Goal: Information Seeking & Learning: Find specific page/section

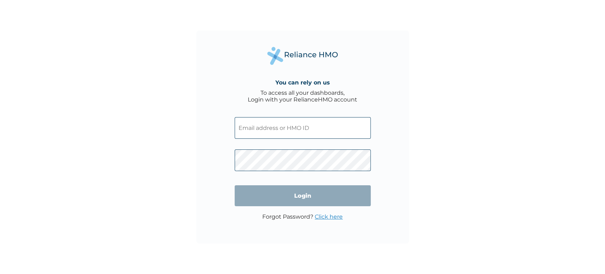
click at [267, 127] on input "text" at bounding box center [303, 128] width 136 height 22
type input "suliat.tijani@gotrustcrow.com"
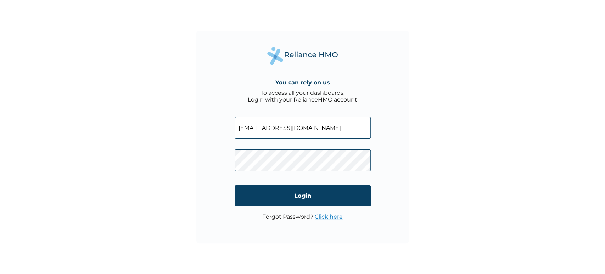
click input "Login" at bounding box center [303, 195] width 136 height 21
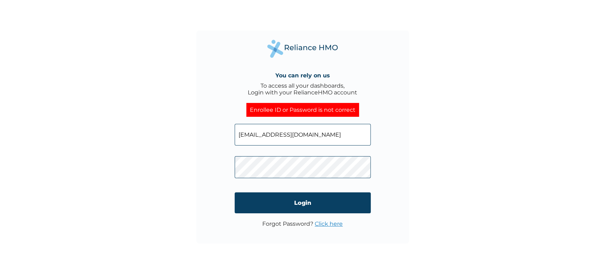
click at [209, 168] on div "You can rely on us To access all your dashboards, Login with your RelianceHMO a…" at bounding box center [302, 136] width 213 height 213
drag, startPoint x: 330, startPoint y: 134, endPoint x: 186, endPoint y: 141, distance: 144.1
click at [186, 141] on div "You can rely on us To access all your dashboards, Login with your RelianceHMO a…" at bounding box center [302, 137] width 605 height 274
paste input "TDE/10017/A"
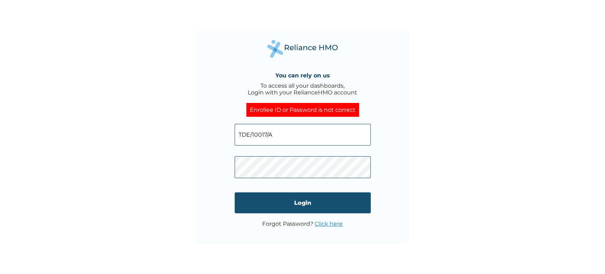
type input "TDE/10017/A"
click at [335, 207] on input "Login" at bounding box center [303, 202] width 136 height 21
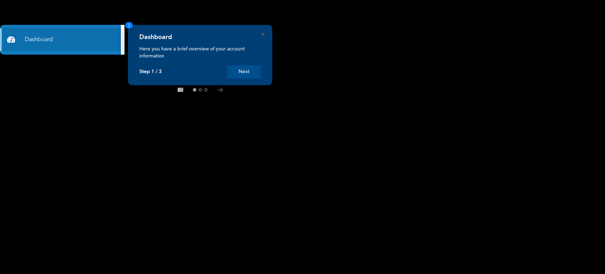
click at [263, 31] on div "Dashboard Here you have a brief overview of your account information Step 1 / 3…" at bounding box center [200, 55] width 144 height 60
click at [242, 73] on button "Next" at bounding box center [244, 71] width 34 height 13
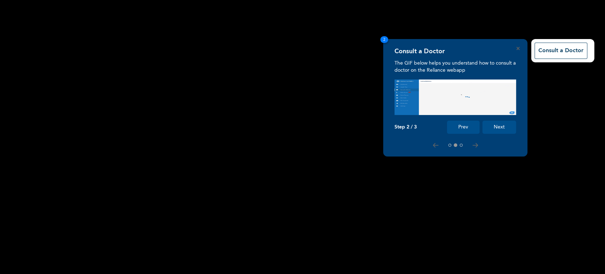
click at [515, 50] on div "Consult a Doctor" at bounding box center [455, 53] width 122 height 12
click at [514, 47] on div "Consult a Doctor The GIF below helps you understand how to consult a doctor on …" at bounding box center [455, 97] width 144 height 117
click at [518, 47] on icon "Close" at bounding box center [517, 48] width 3 height 3
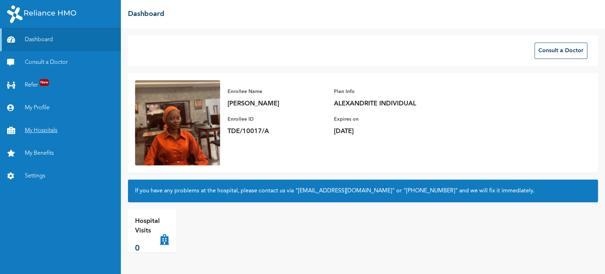
click at [40, 133] on link "My Hospitals" at bounding box center [60, 130] width 121 height 23
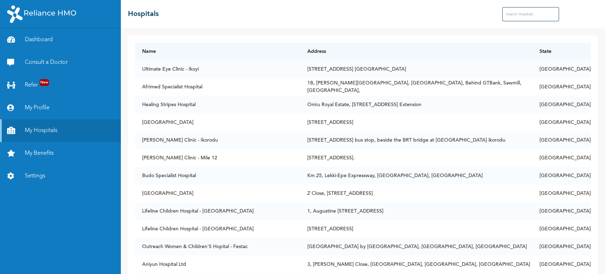
click at [525, 12] on input "text" at bounding box center [530, 14] width 57 height 14
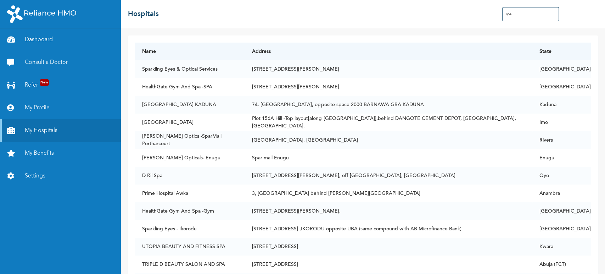
type input "spa"
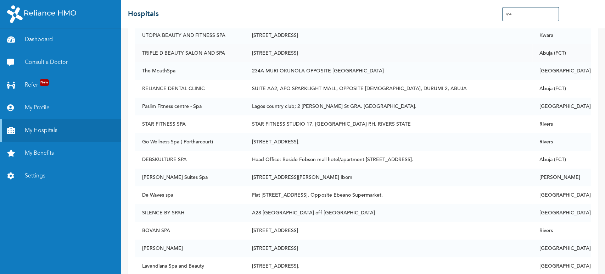
scroll to position [212, 0]
drag, startPoint x: 175, startPoint y: 70, endPoint x: 138, endPoint y: 69, distance: 36.9
click at [138, 69] on td "The MouthSpa" at bounding box center [190, 70] width 110 height 18
copy td "The MouthSpa"
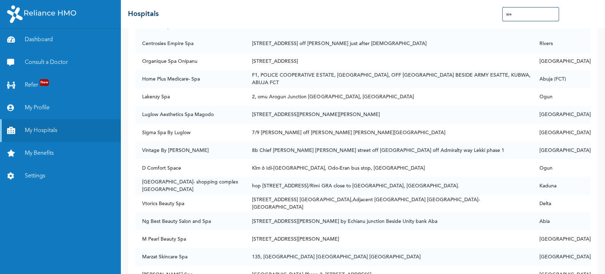
scroll to position [806, 0]
drag, startPoint x: 189, startPoint y: 130, endPoint x: 139, endPoint y: 130, distance: 50.7
click at [139, 130] on td "Sigma Spa By Luglow" at bounding box center [190, 132] width 110 height 18
copy td "Sigma Spa By Luglow"
click at [162, 144] on td "Vintage By [PERSON_NAME]" at bounding box center [190, 149] width 110 height 18
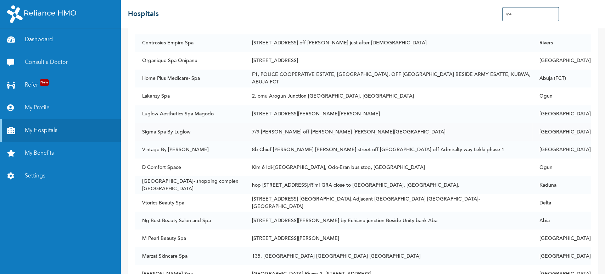
click at [168, 134] on td "Sigma Spa By Luglow" at bounding box center [190, 132] width 110 height 18
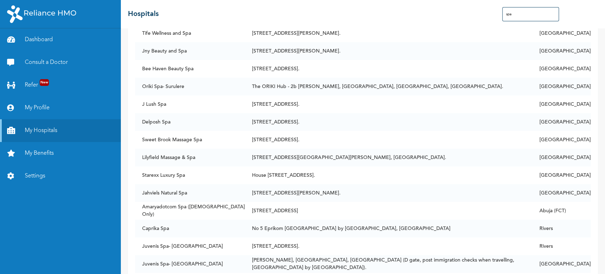
scroll to position [1613, 0]
click at [594, 101] on div "Name Address State Sparkling Eyes & Optical Services [STREET_ADDRESS][PERSON_NA…" at bounding box center [363, 150] width 484 height 245
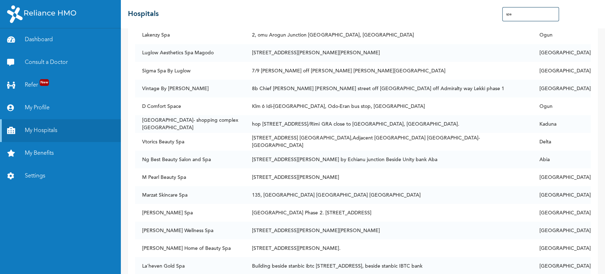
scroll to position [865, 0]
